Goal: Task Accomplishment & Management: Complete application form

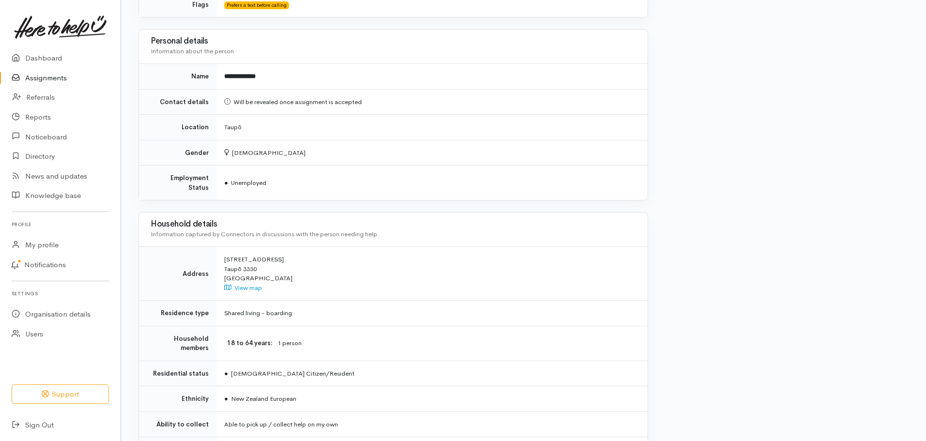
scroll to position [542, 0]
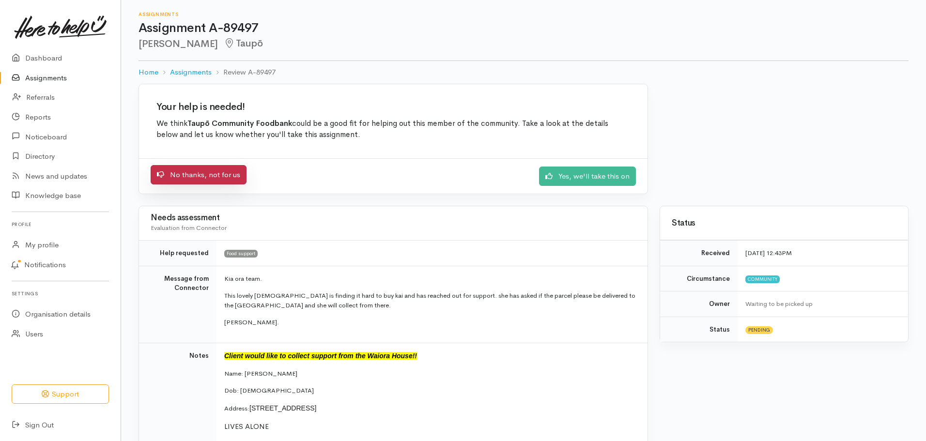
click at [200, 181] on link "No thanks, not for us" at bounding box center [199, 175] width 96 height 20
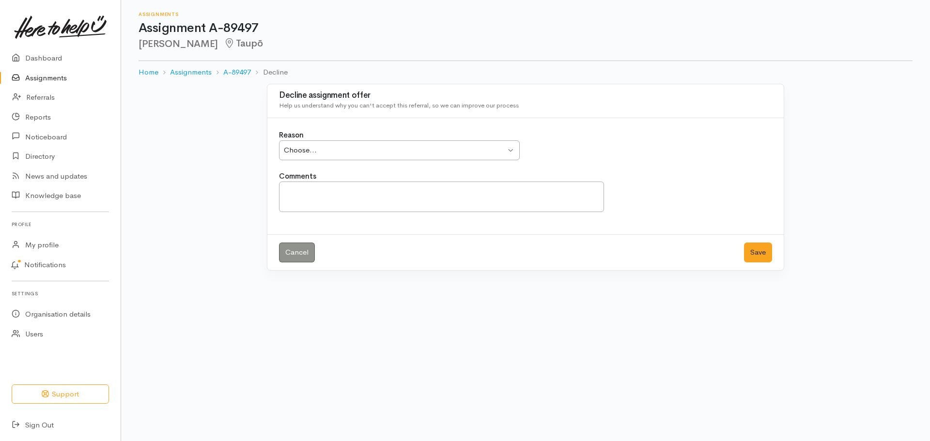
click at [305, 155] on div "Choose..." at bounding box center [395, 150] width 222 height 11
click at [350, 190] on textarea "Comments" at bounding box center [441, 197] width 325 height 31
type textarea "c"
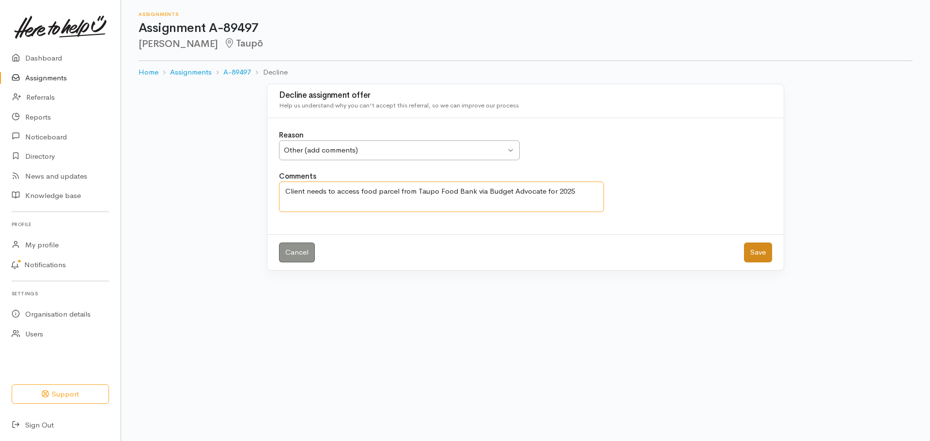
type textarea "Client needs to access food parcel from Taupo Food Bank via Budget Advocate for…"
click at [766, 253] on button "Save" at bounding box center [758, 253] width 28 height 20
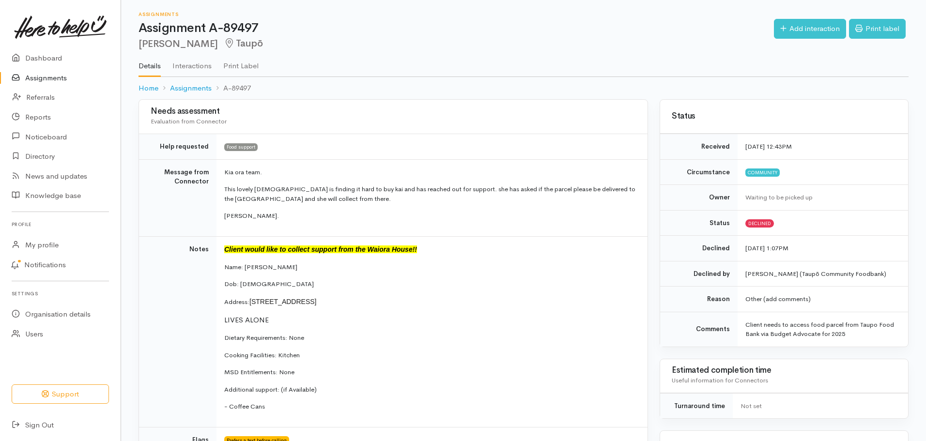
click at [37, 76] on link "Assignments" at bounding box center [60, 78] width 121 height 20
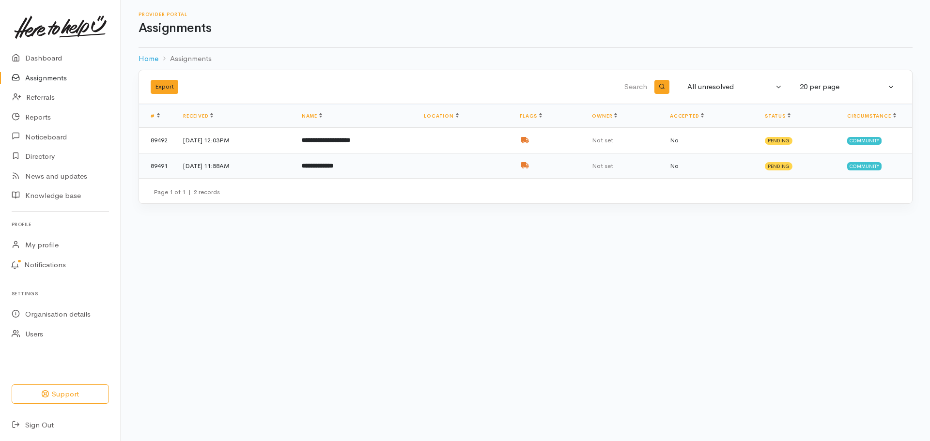
click at [294, 168] on td "7 Oct 2025, 11:58AM" at bounding box center [234, 165] width 119 height 25
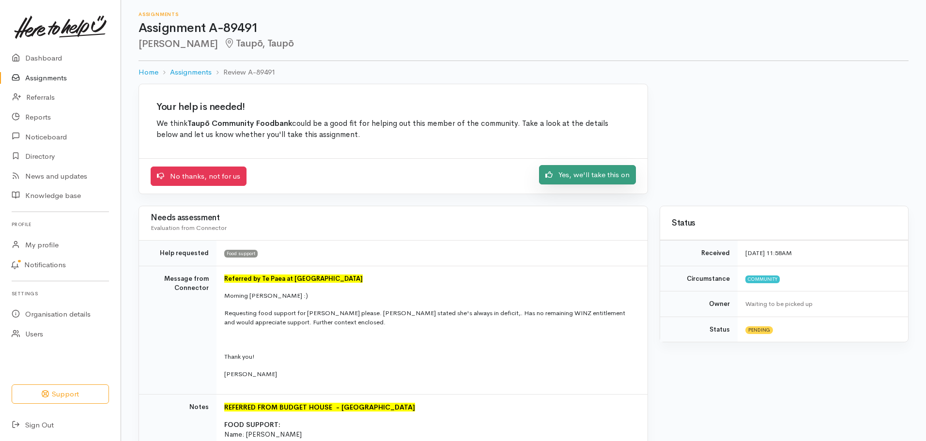
click at [600, 177] on link "Yes, we'll take this on" at bounding box center [587, 175] width 97 height 20
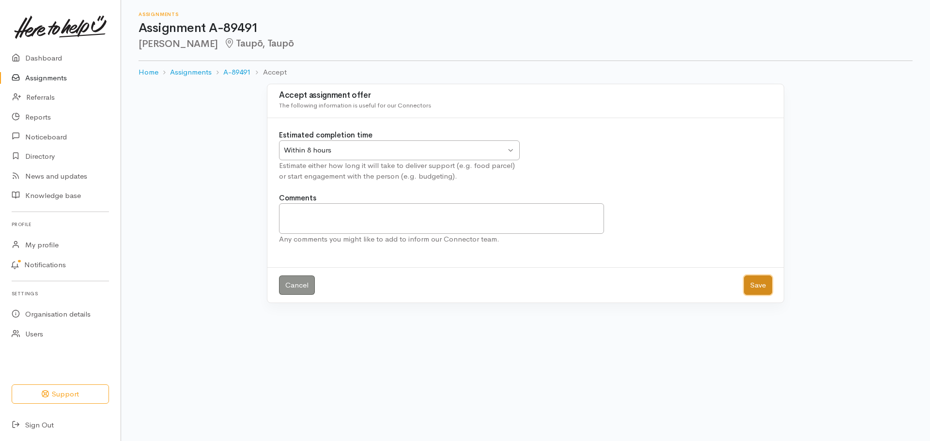
click at [759, 284] on button "Save" at bounding box center [758, 286] width 28 height 20
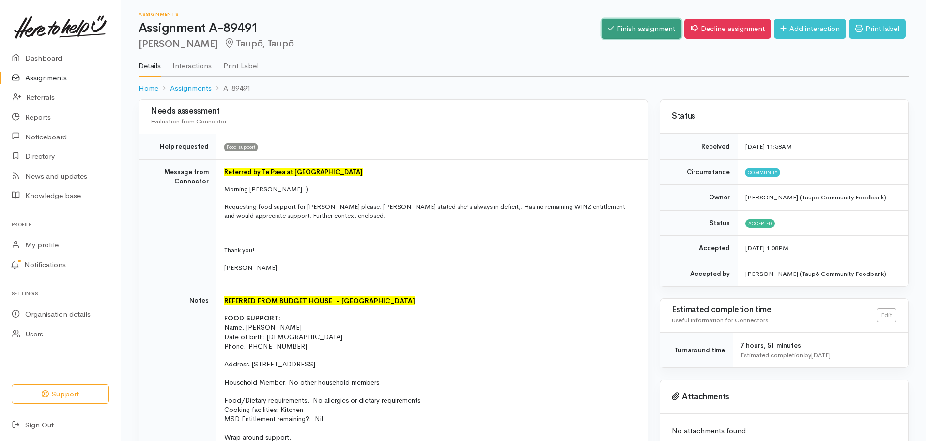
click at [638, 23] on link "Finish assignment" at bounding box center [641, 29] width 80 height 20
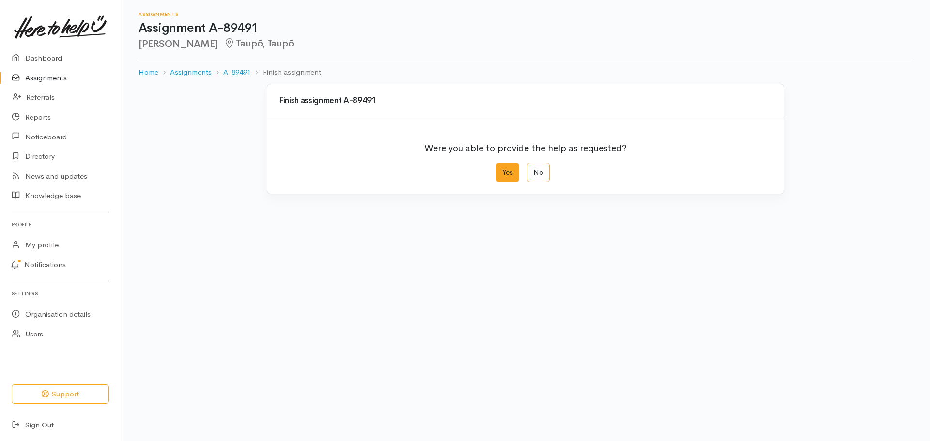
click at [509, 175] on label "Yes" at bounding box center [507, 173] width 23 height 20
click at [502, 169] on input "Yes" at bounding box center [499, 166] width 6 height 6
radio input "true"
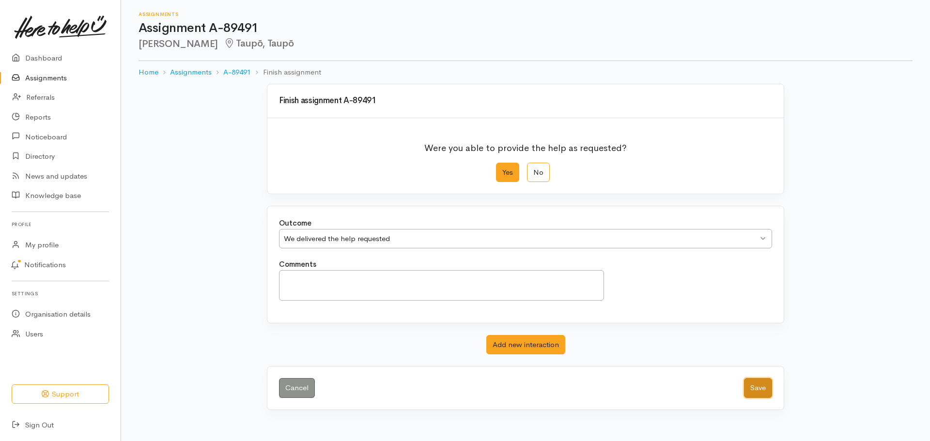
click at [756, 389] on button "Save" at bounding box center [758, 388] width 28 height 20
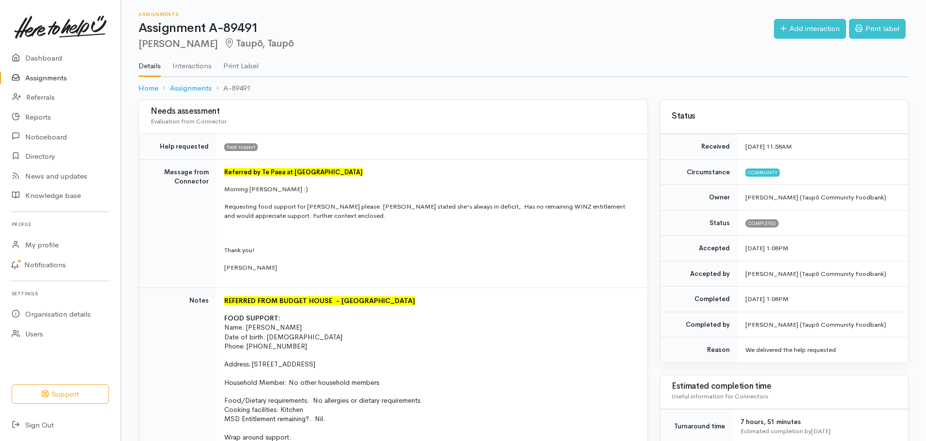
click at [54, 80] on link "Assignments" at bounding box center [60, 78] width 121 height 20
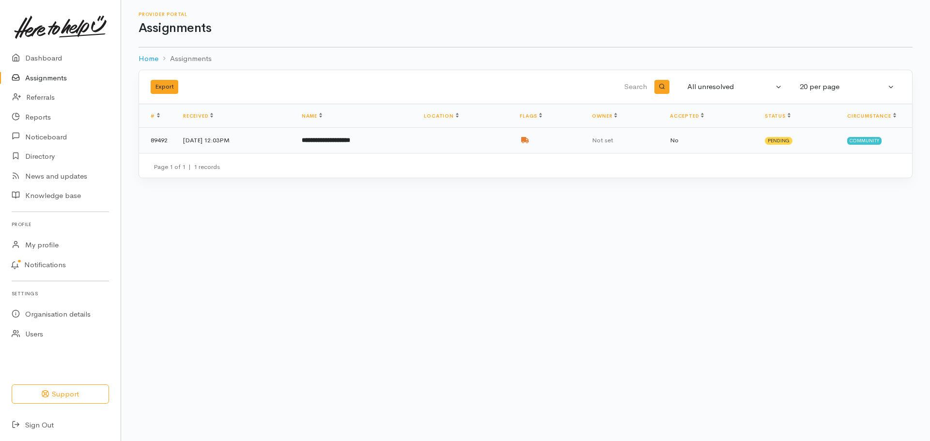
click at [481, 148] on td at bounding box center [464, 140] width 96 height 25
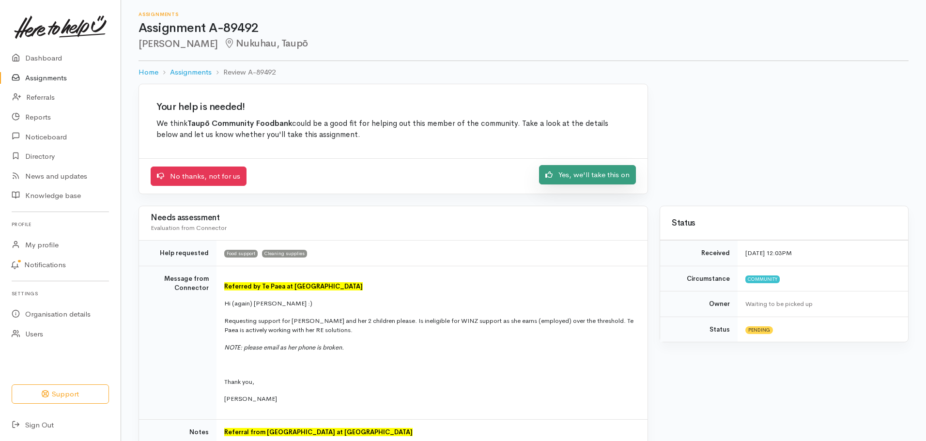
click at [579, 169] on link "Yes, we'll take this on" at bounding box center [587, 175] width 97 height 20
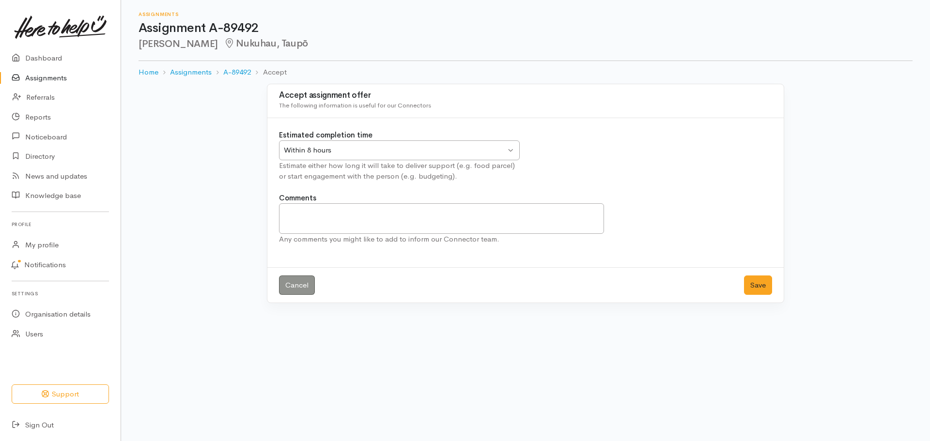
click at [510, 148] on div "Within 8 hours Within 8 hours" at bounding box center [399, 150] width 241 height 20
click at [751, 285] on button "Save" at bounding box center [758, 286] width 28 height 20
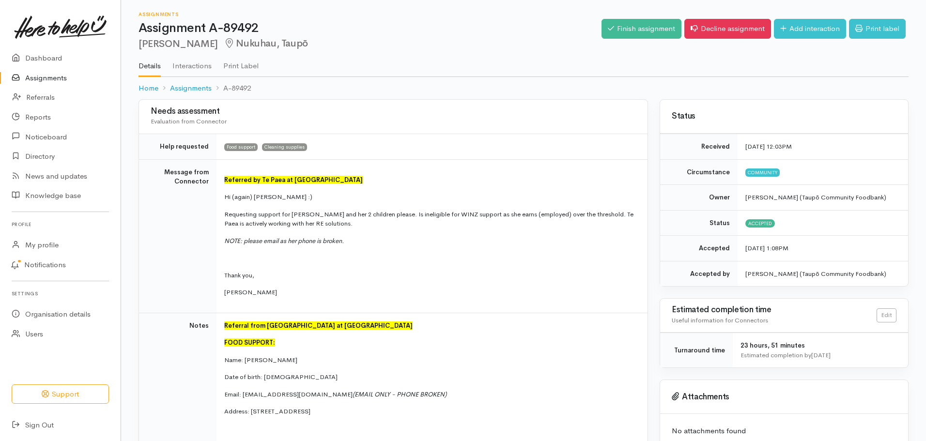
click at [49, 75] on link "Assignments" at bounding box center [60, 78] width 121 height 20
